Goal: Find specific page/section: Find specific page/section

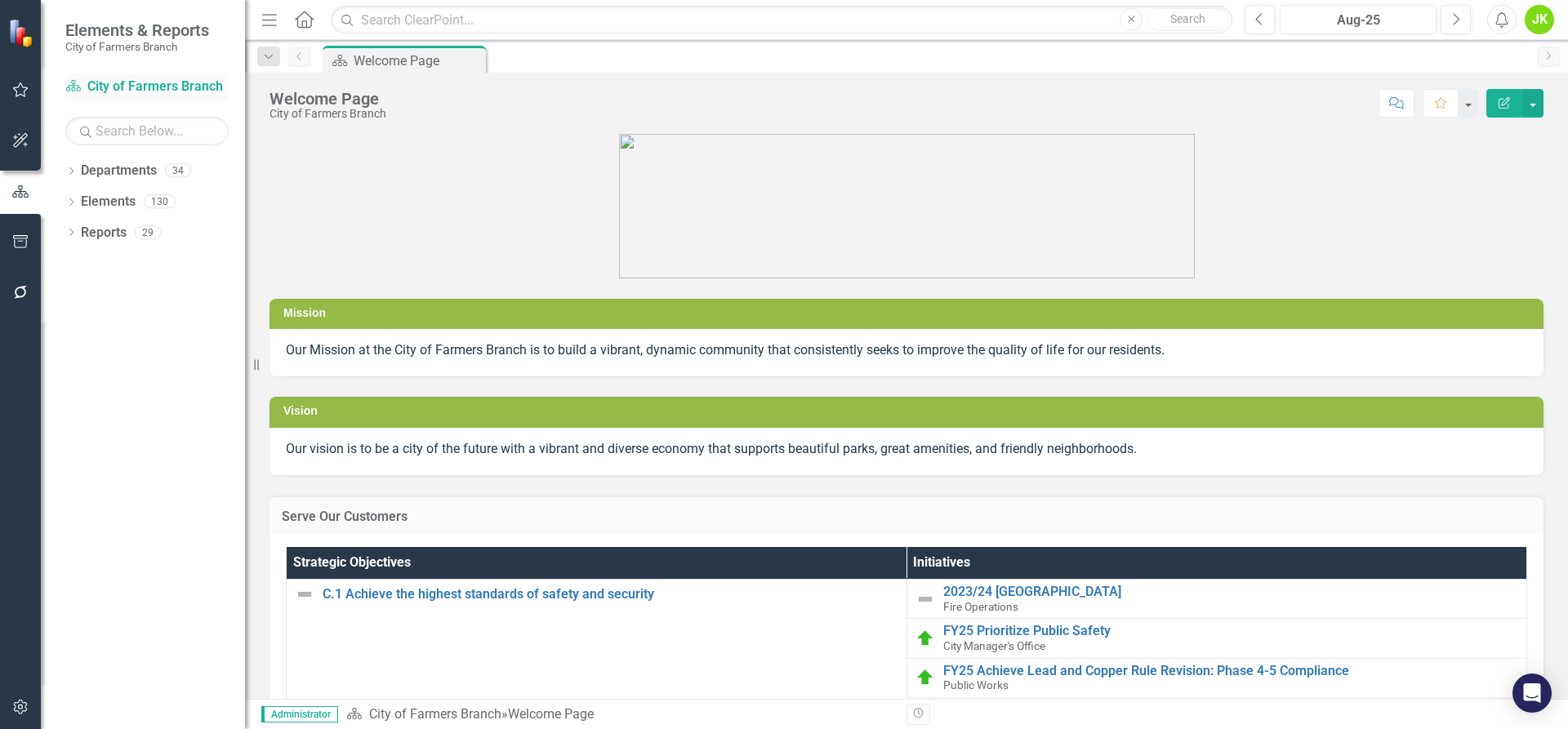
click at [113, 78] on link "Department City of Farmers Branch" at bounding box center [146, 87] width 164 height 19
click at [70, 163] on div "Dropdown Departments 34" at bounding box center [155, 173] width 180 height 31
click at [71, 173] on icon "Dropdown" at bounding box center [70, 173] width 12 height 9
click at [80, 199] on icon at bounding box center [80, 201] width 5 height 8
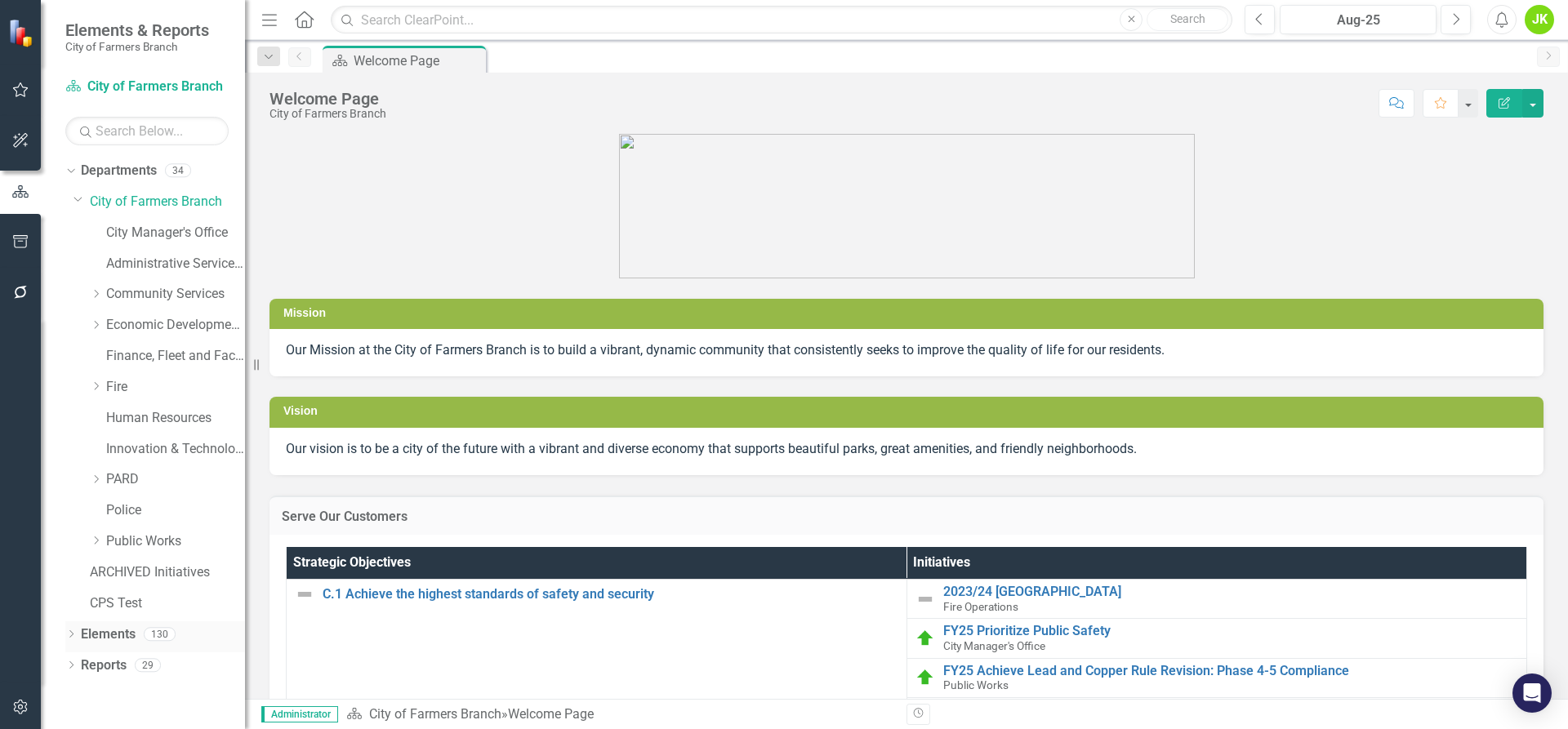
click at [69, 633] on icon "Dropdown" at bounding box center [70, 636] width 12 height 9
click at [120, 267] on link "Administrative Services & Communications" at bounding box center [175, 264] width 139 height 19
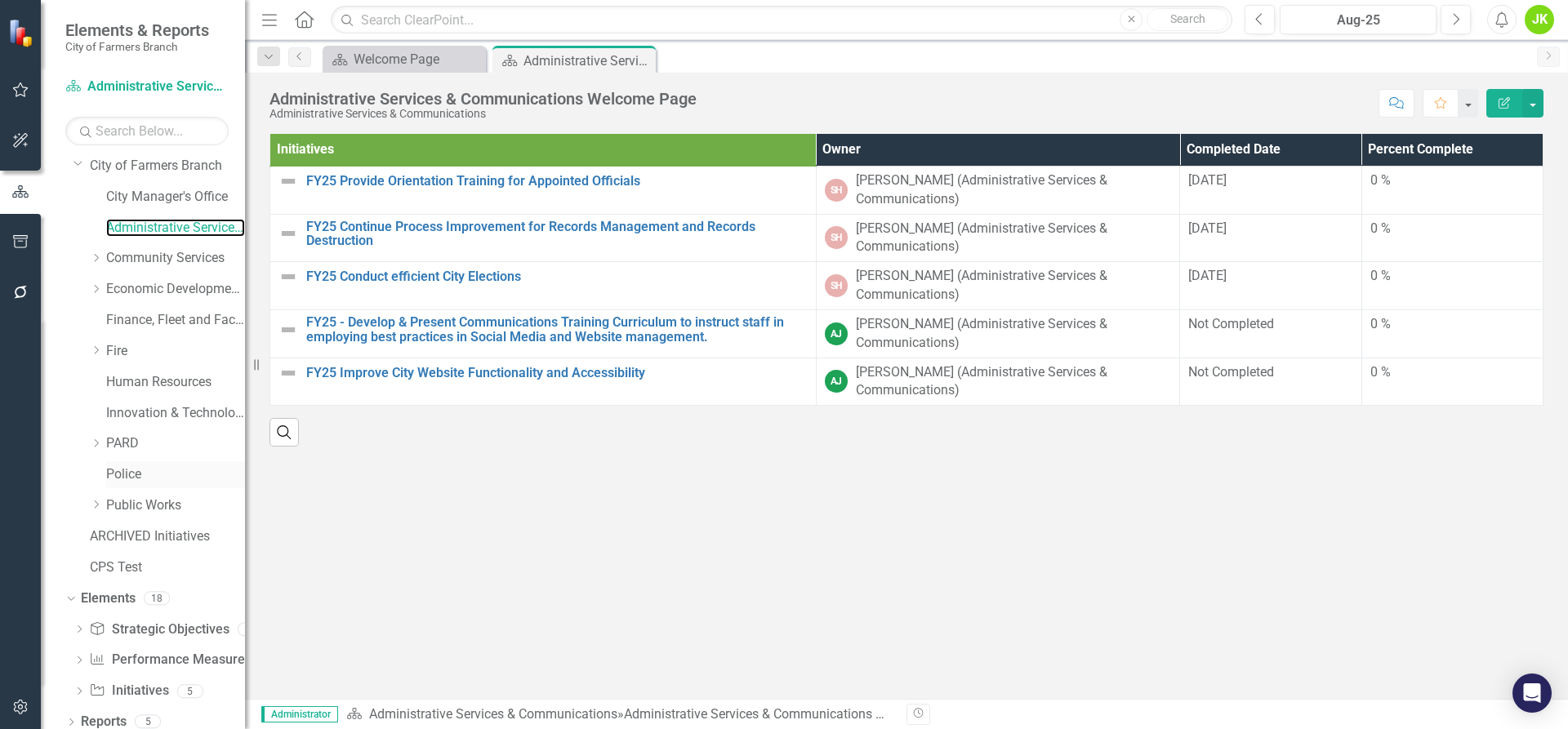
scroll to position [47, 0]
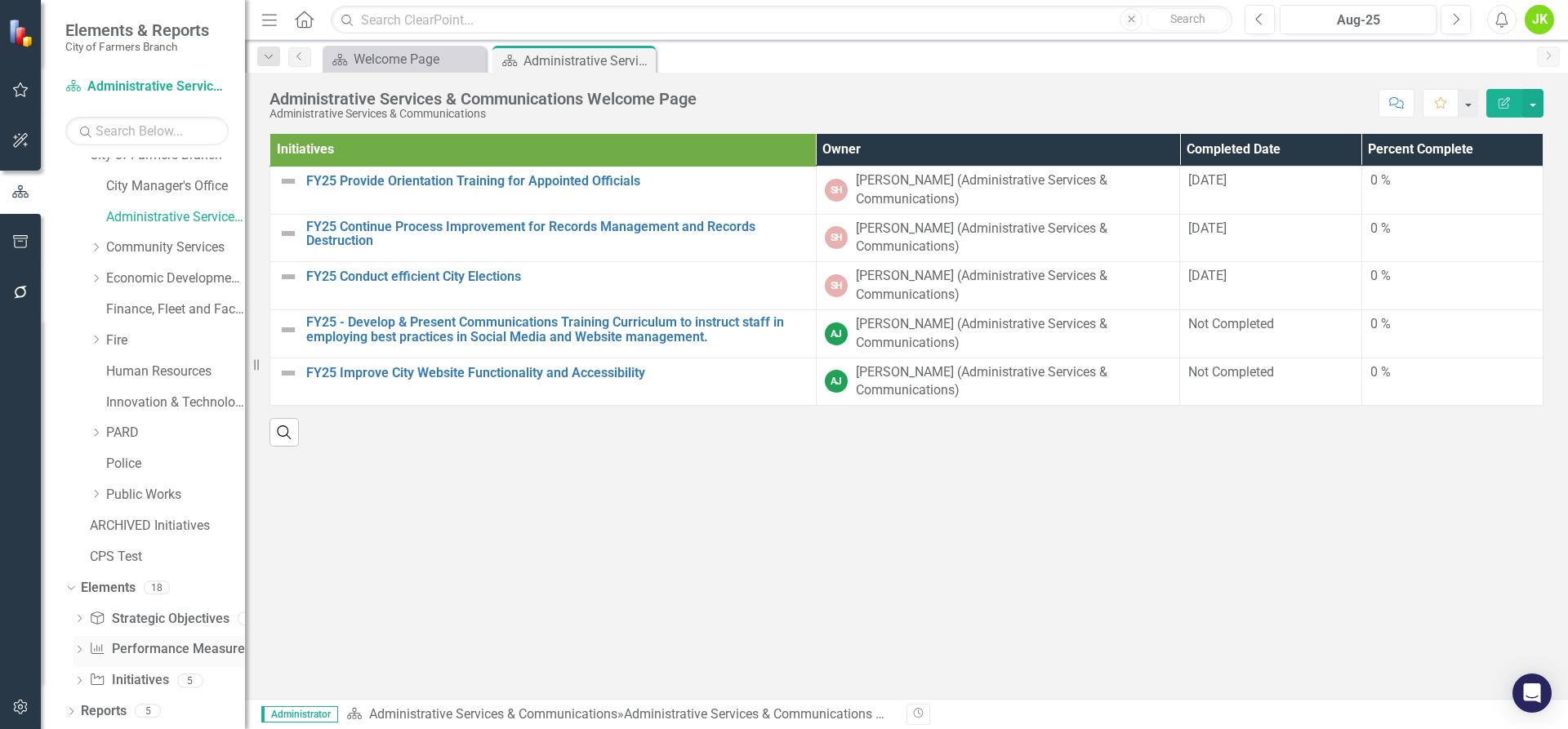
click at [146, 650] on link "Performance Measure Performance Measures" at bounding box center [170, 649] width 162 height 19
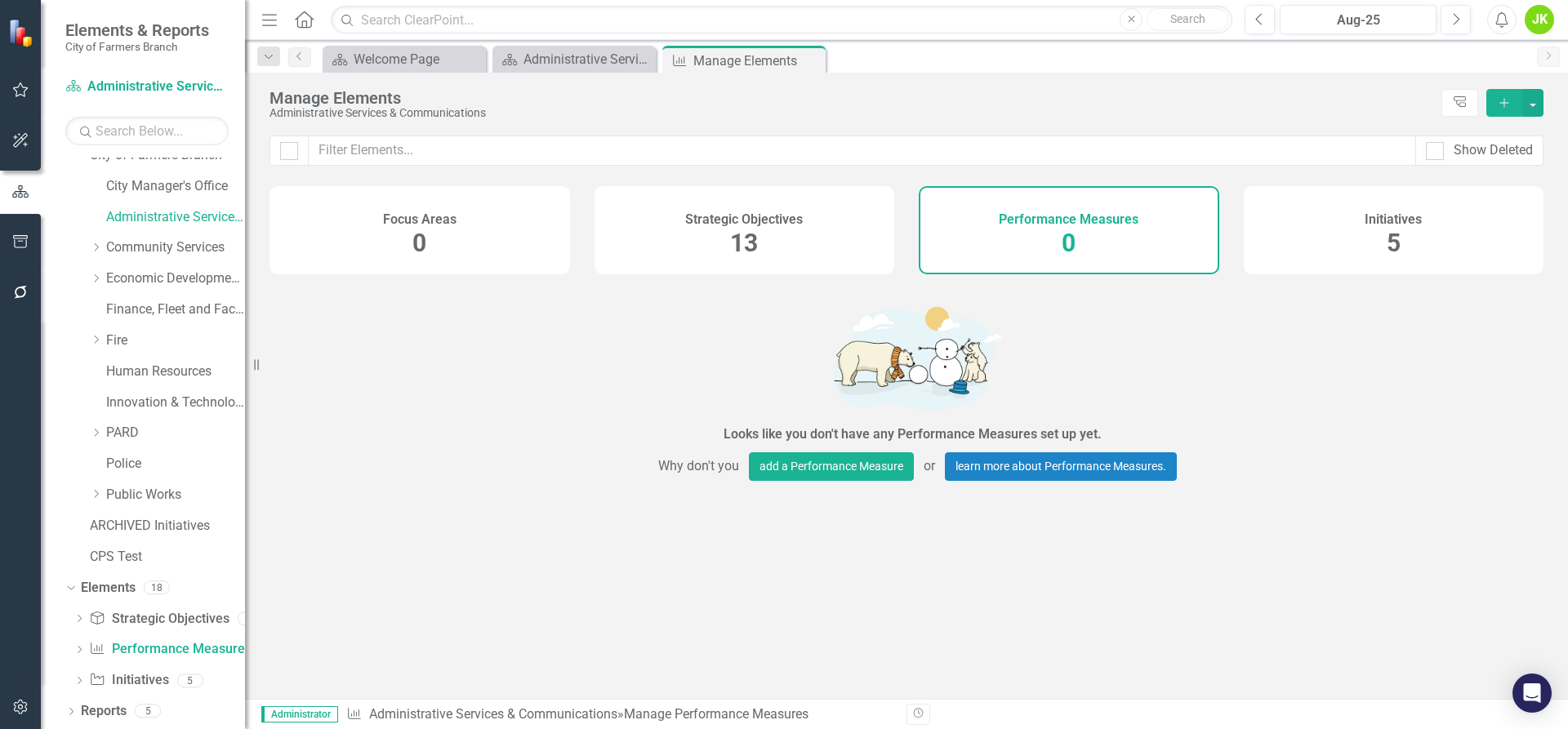
click at [768, 228] on div "Strategic Objectives 13" at bounding box center [745, 230] width 301 height 89
click at [146, 401] on link "Innovation & Technology" at bounding box center [175, 403] width 139 height 19
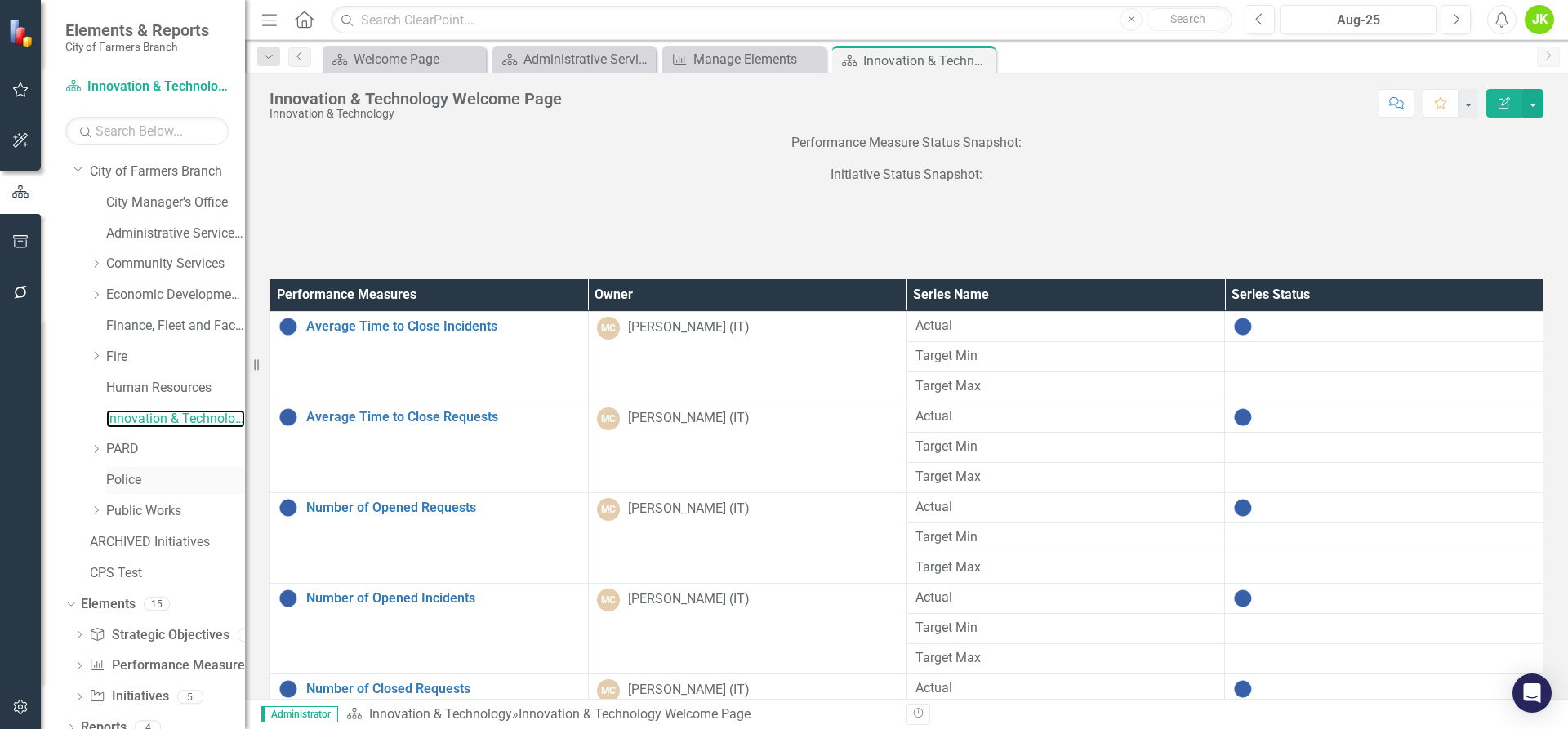
scroll to position [47, 0]
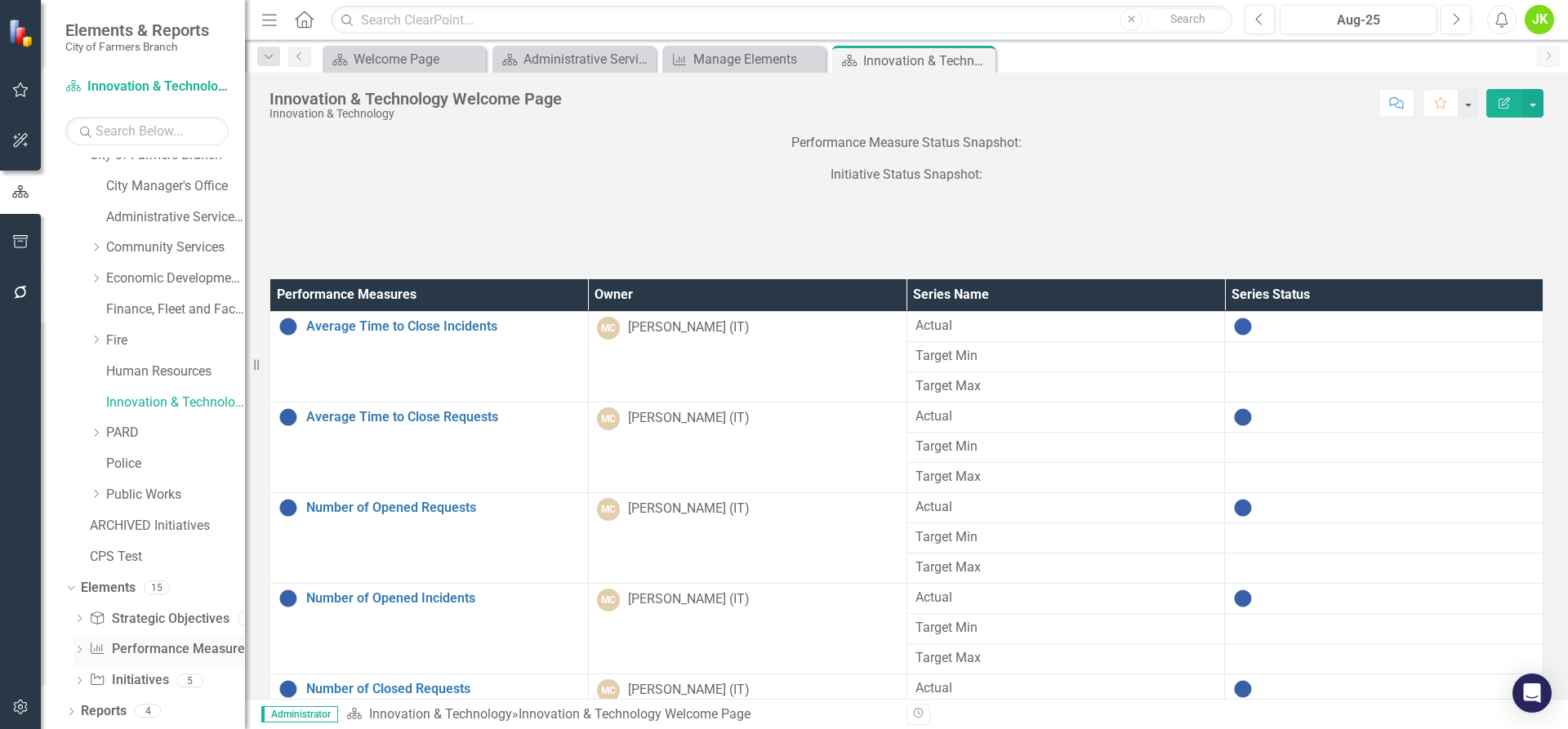
click at [157, 650] on link "Performance Measure Performance Measures" at bounding box center [170, 649] width 162 height 19
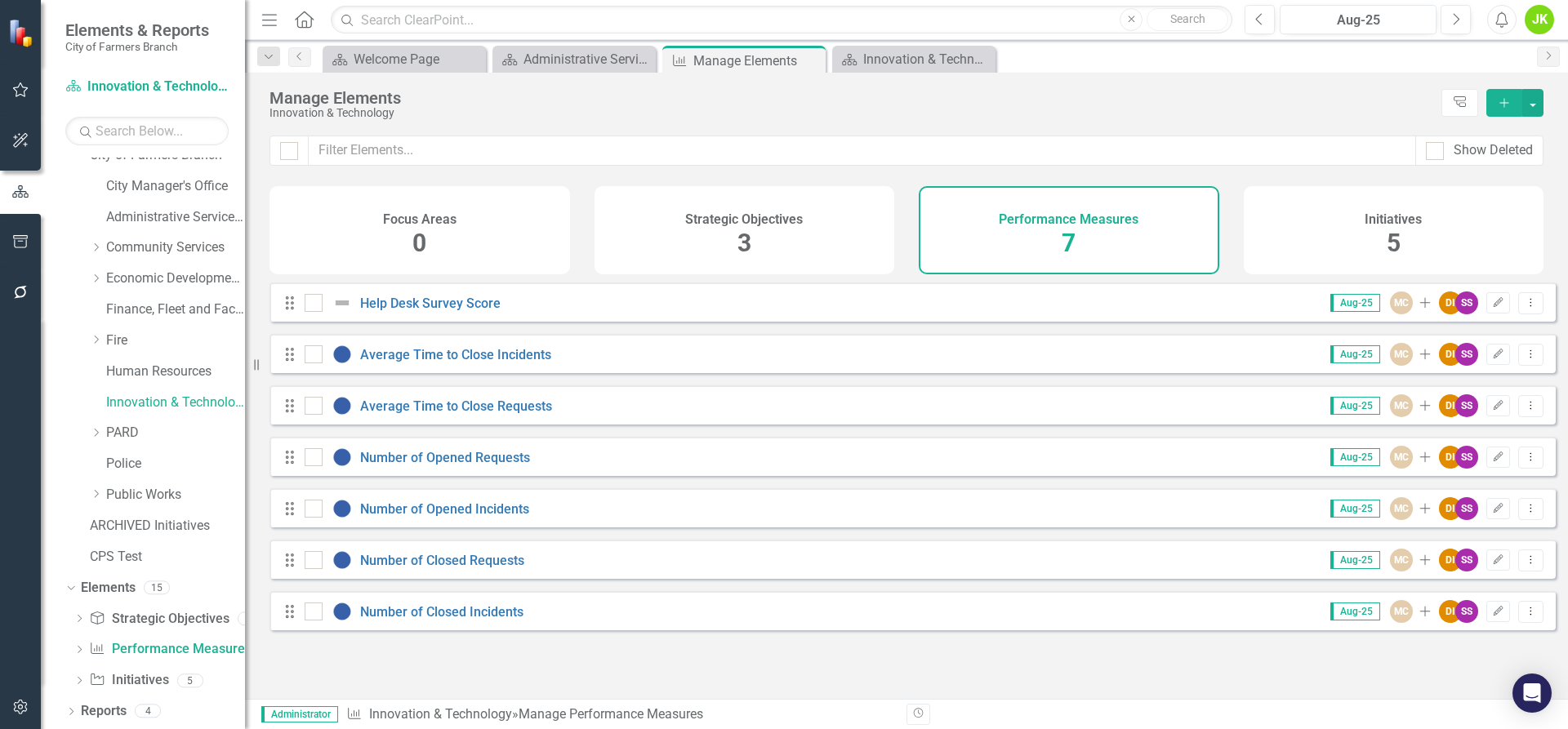
click at [956, 223] on div "Performance Measures 7" at bounding box center [1069, 230] width 301 height 89
click at [410, 362] on link "Average Time to Close Incidents" at bounding box center [455, 354] width 191 height 15
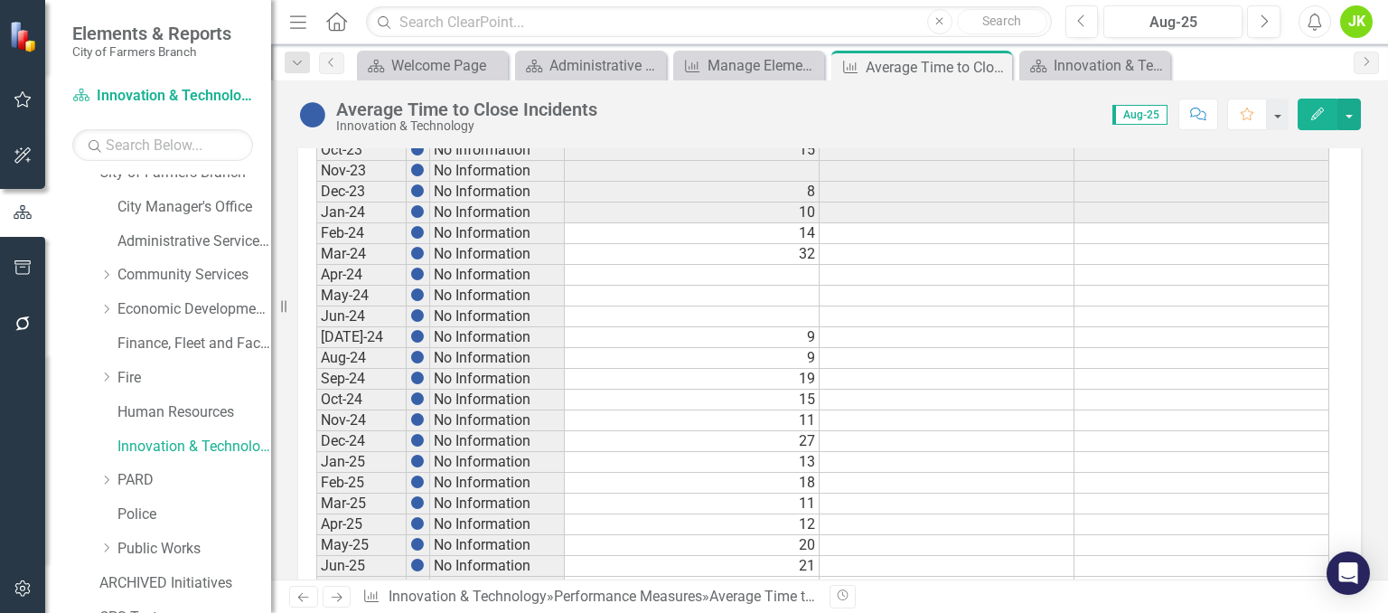
scroll to position [1037, 0]
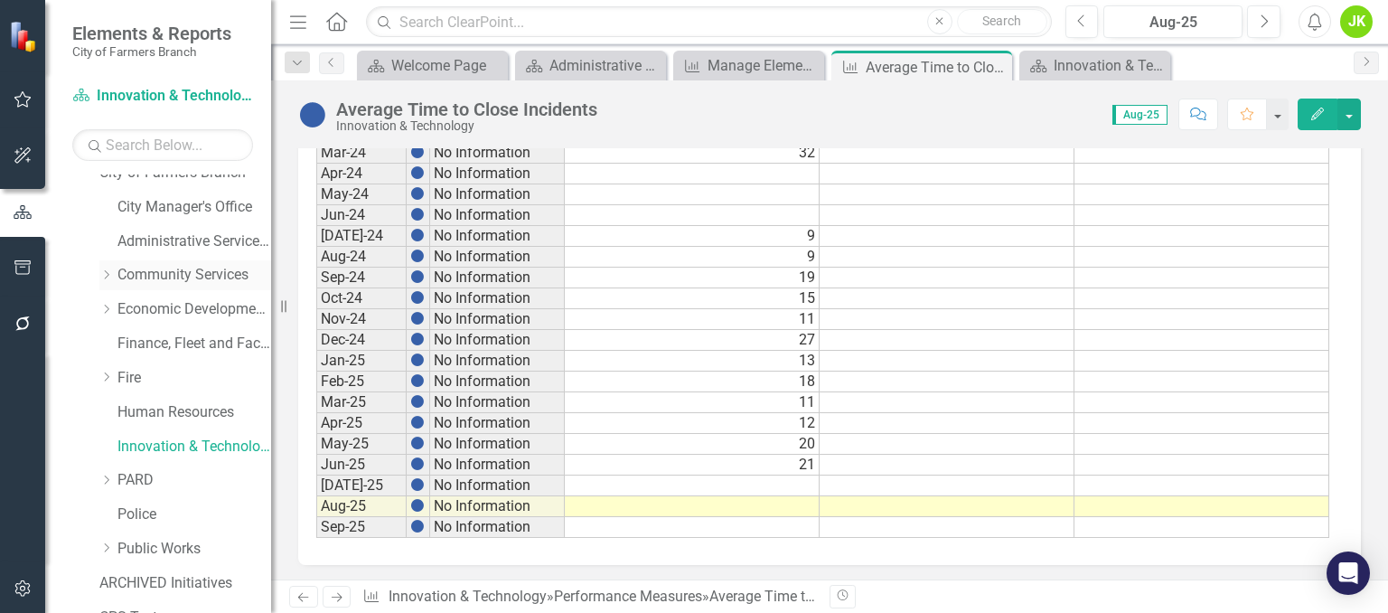
click at [108, 270] on icon "Dropdown" at bounding box center [106, 274] width 14 height 11
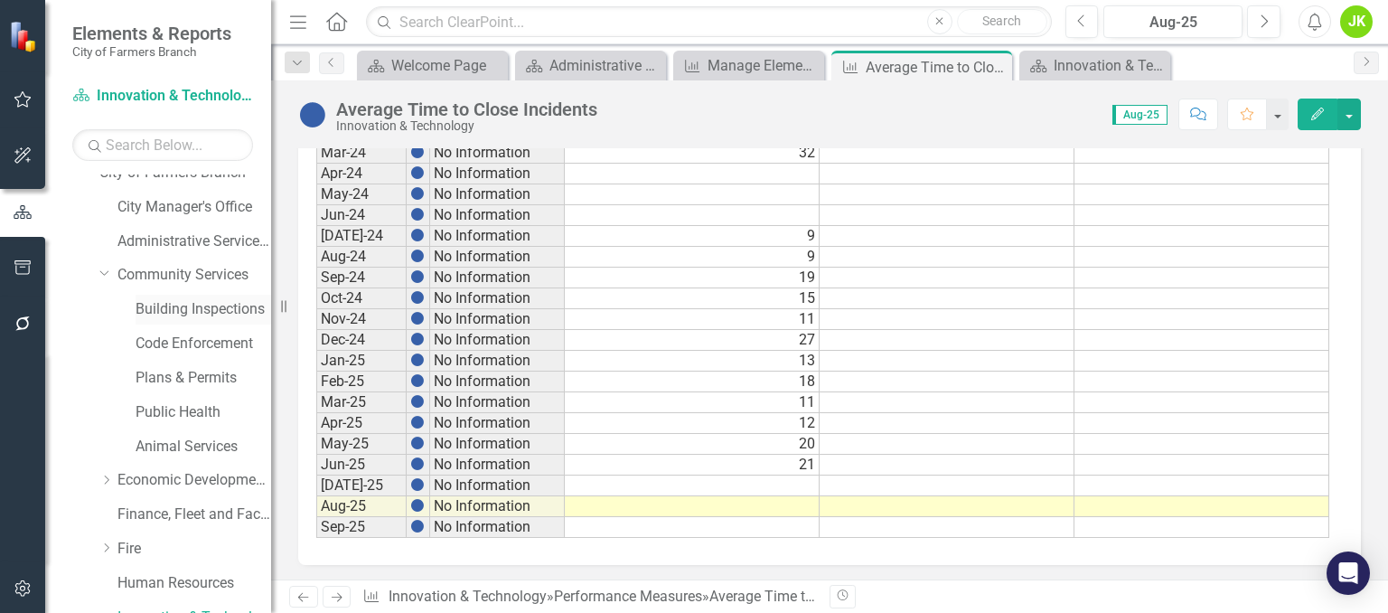
click at [221, 312] on link "Building Inspections" at bounding box center [204, 309] width 136 height 21
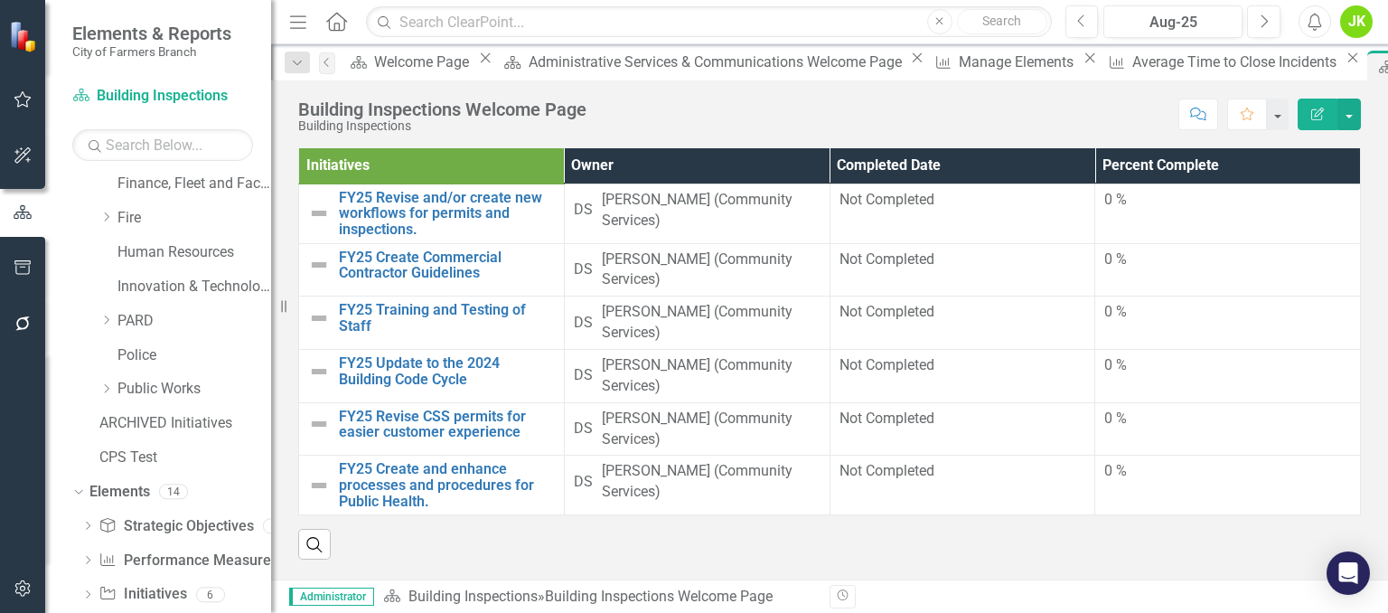
scroll to position [412, 0]
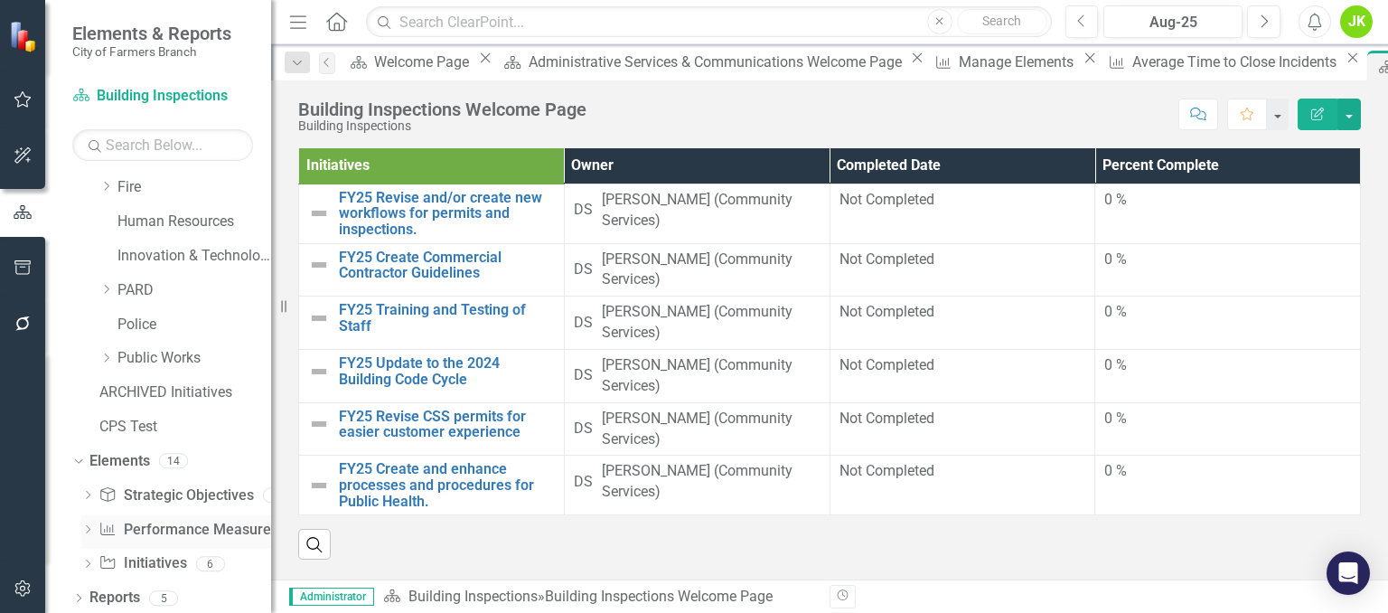
click at [174, 524] on link "Performance Measure Performance Measures" at bounding box center [188, 530] width 179 height 21
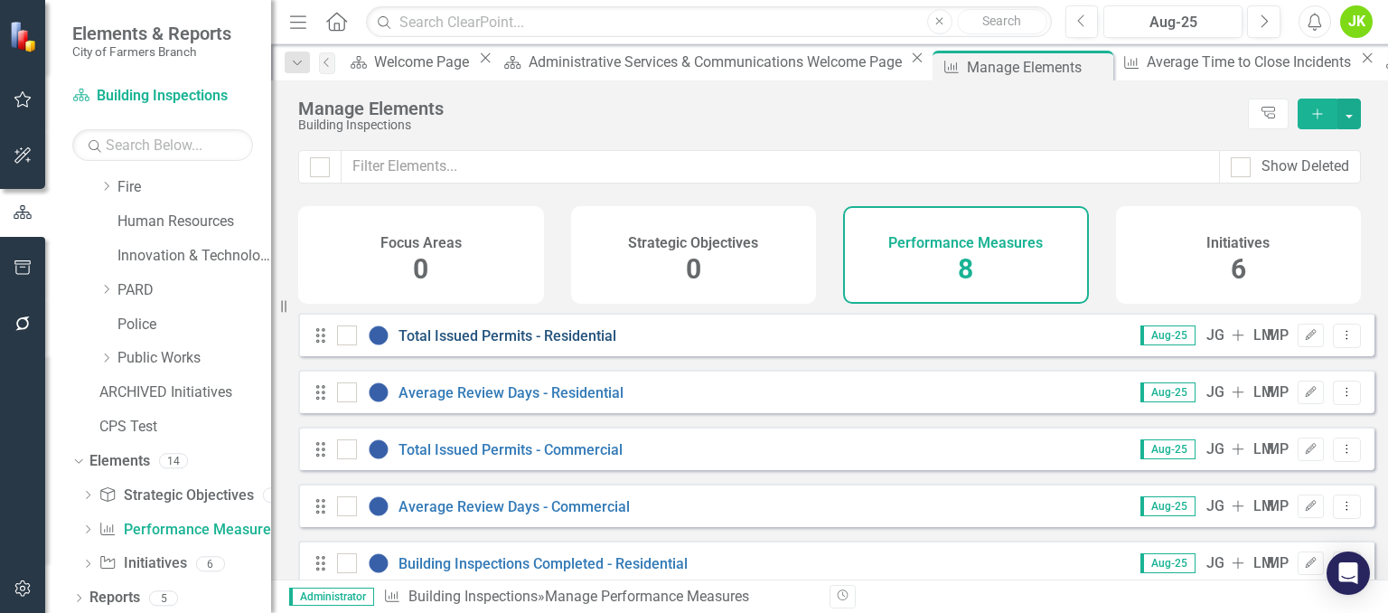
click at [524, 344] on link "Total Issued Permits - Residential" at bounding box center [508, 335] width 218 height 17
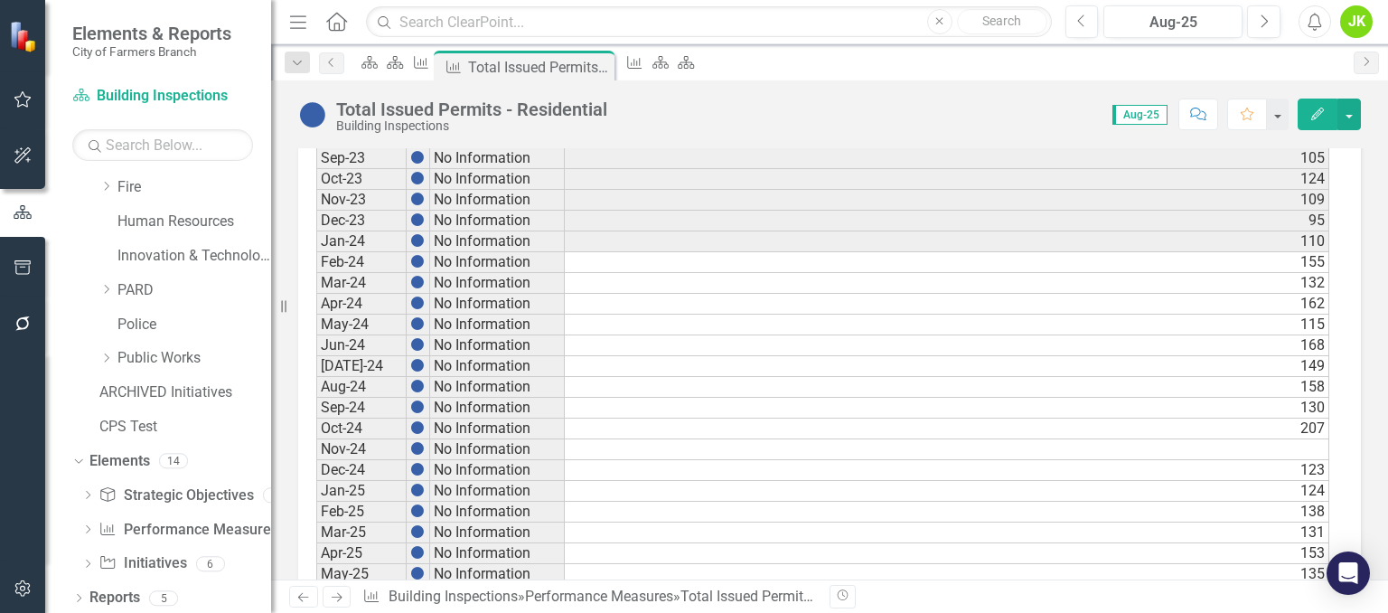
scroll to position [1037, 0]
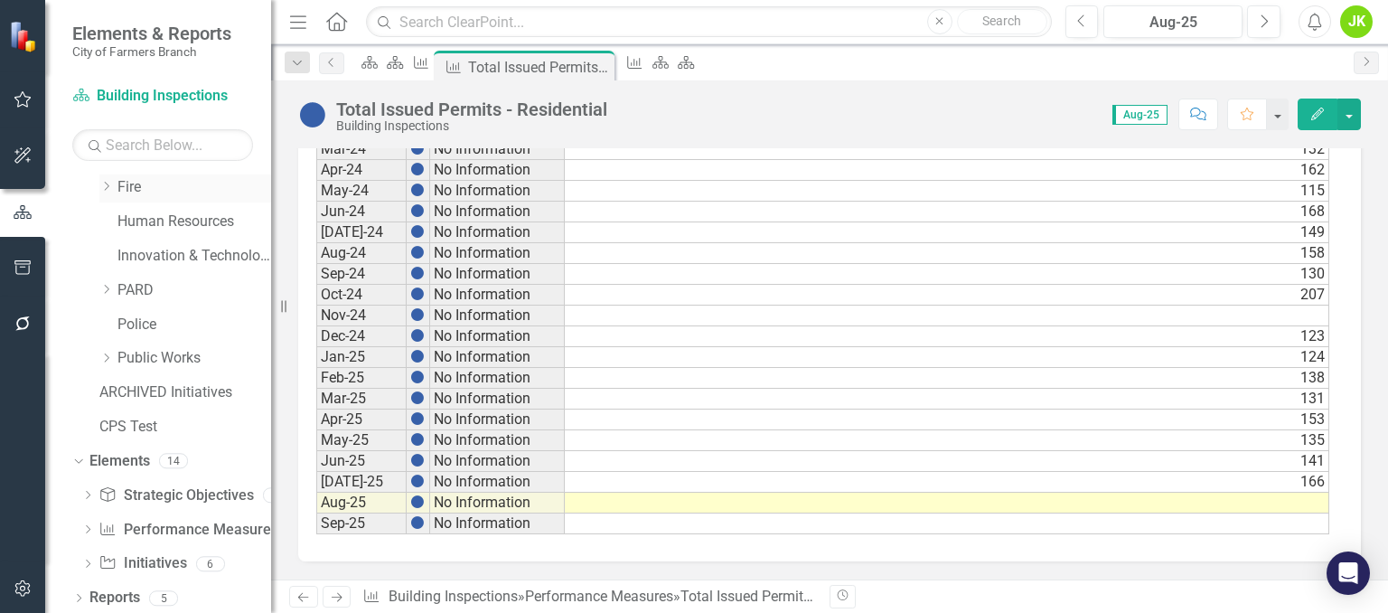
click at [108, 185] on icon "Dropdown" at bounding box center [106, 186] width 14 height 11
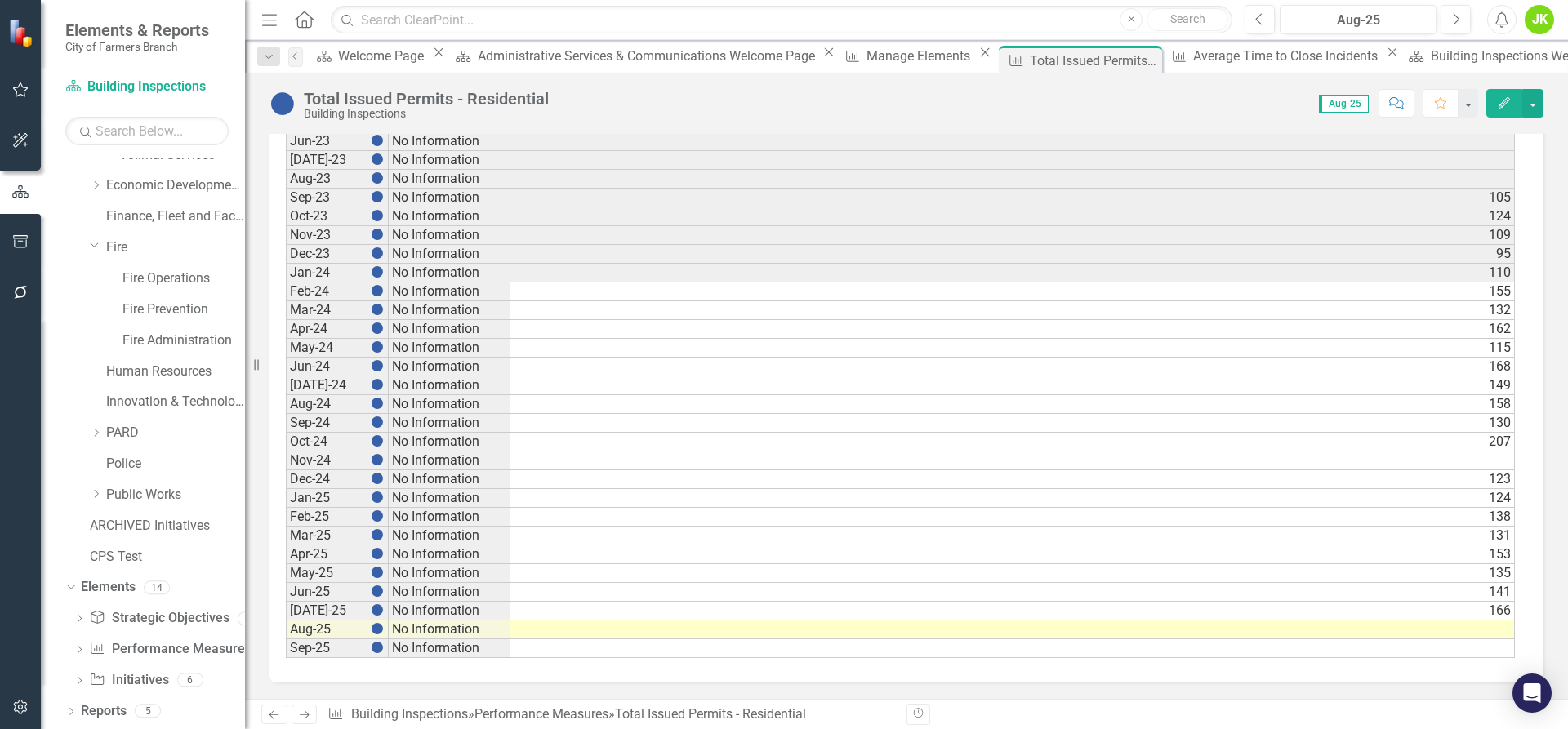
scroll to position [765, 0]
